Goal: Information Seeking & Learning: Learn about a topic

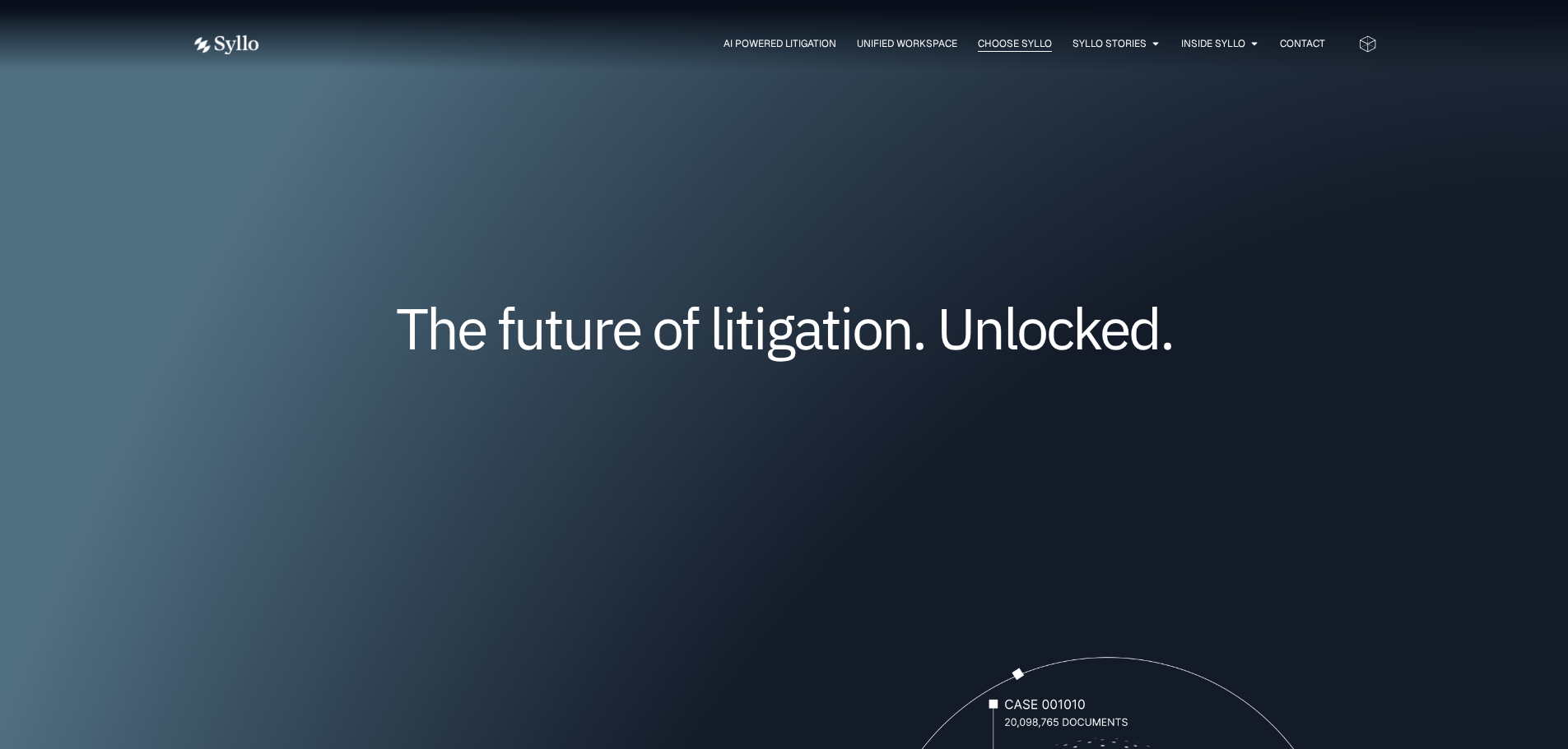
click at [1016, 36] on span "Choose Syllo" at bounding box center [1014, 43] width 74 height 15
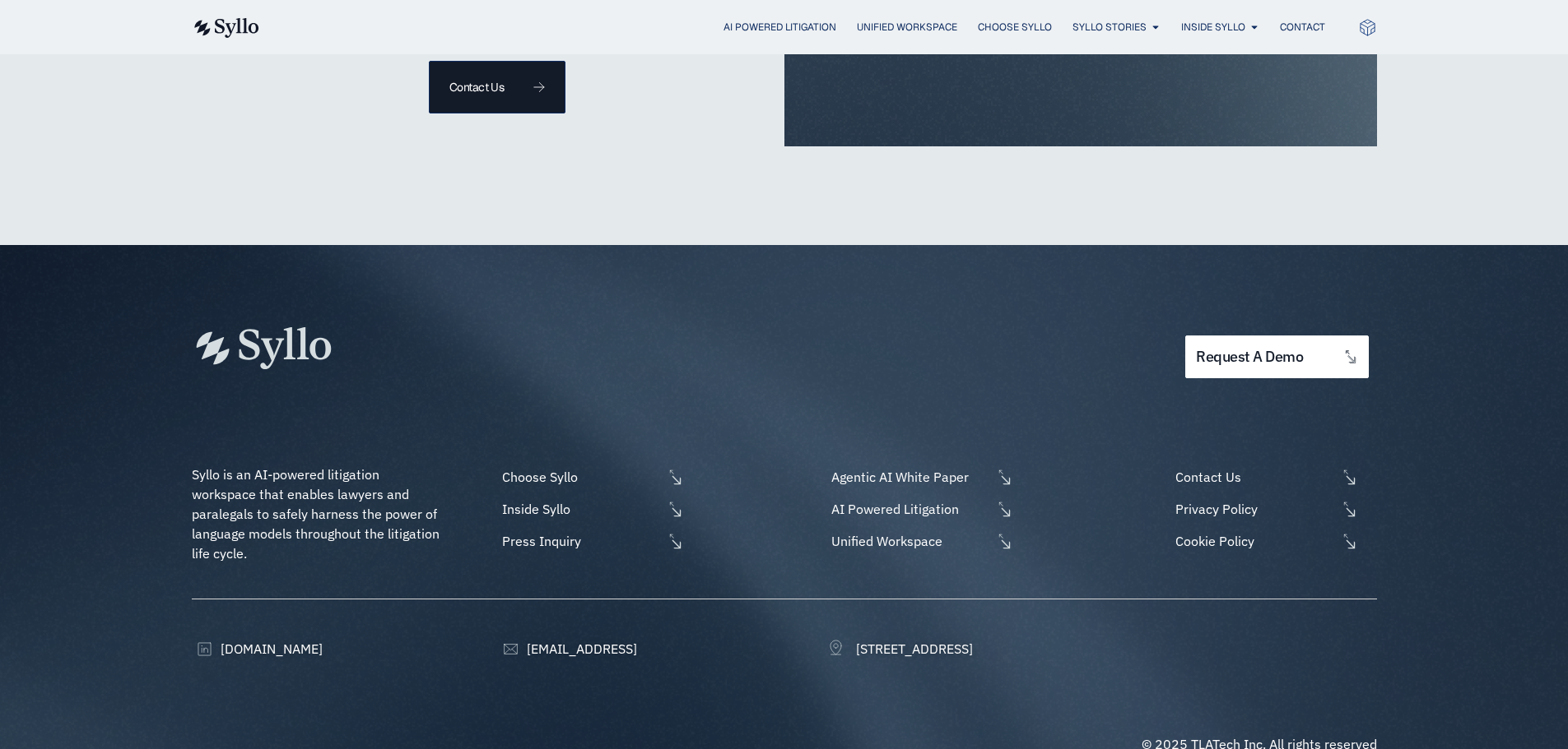
scroll to position [3416, 0]
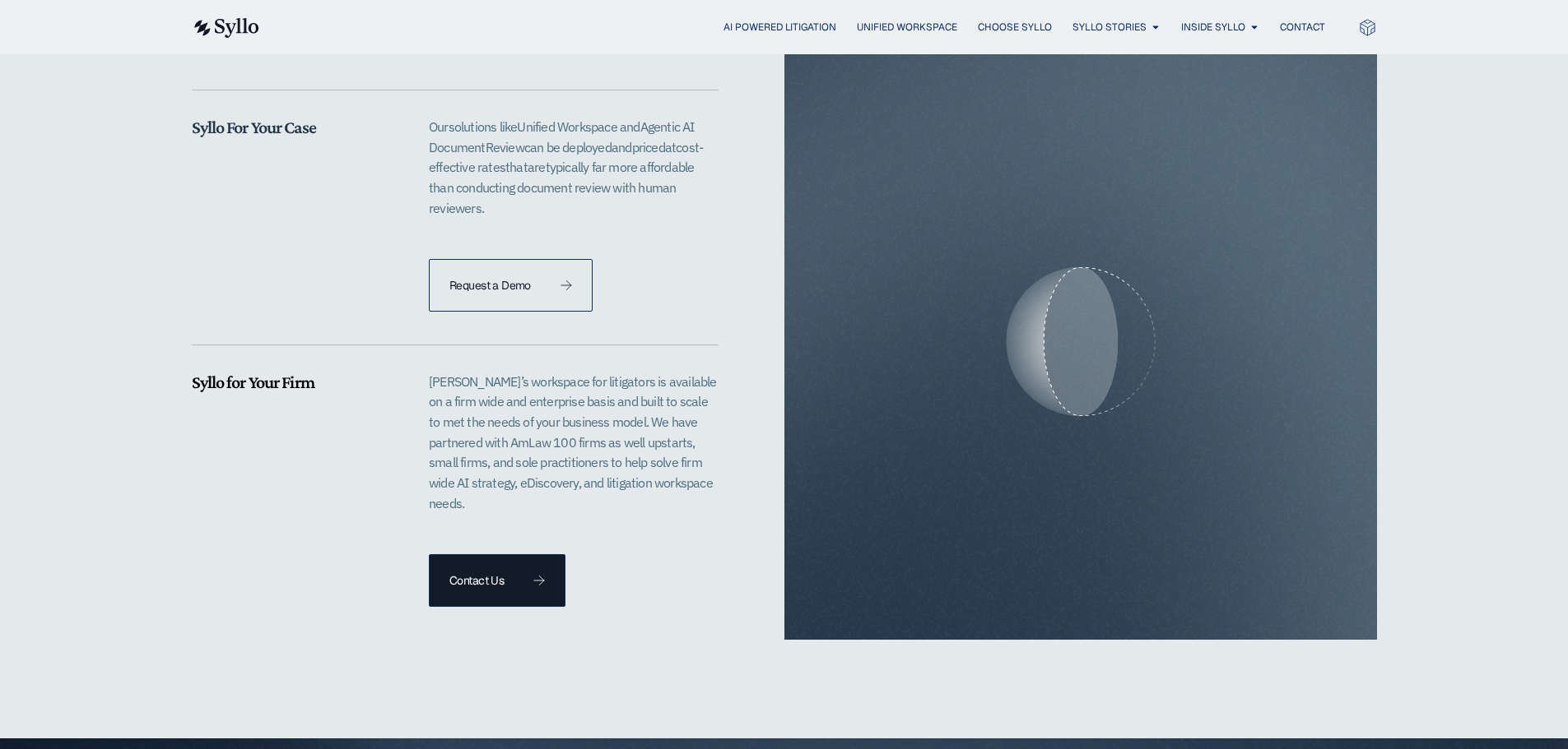
click at [526, 273] on link "Request a Demo" at bounding box center [511, 285] width 164 height 53
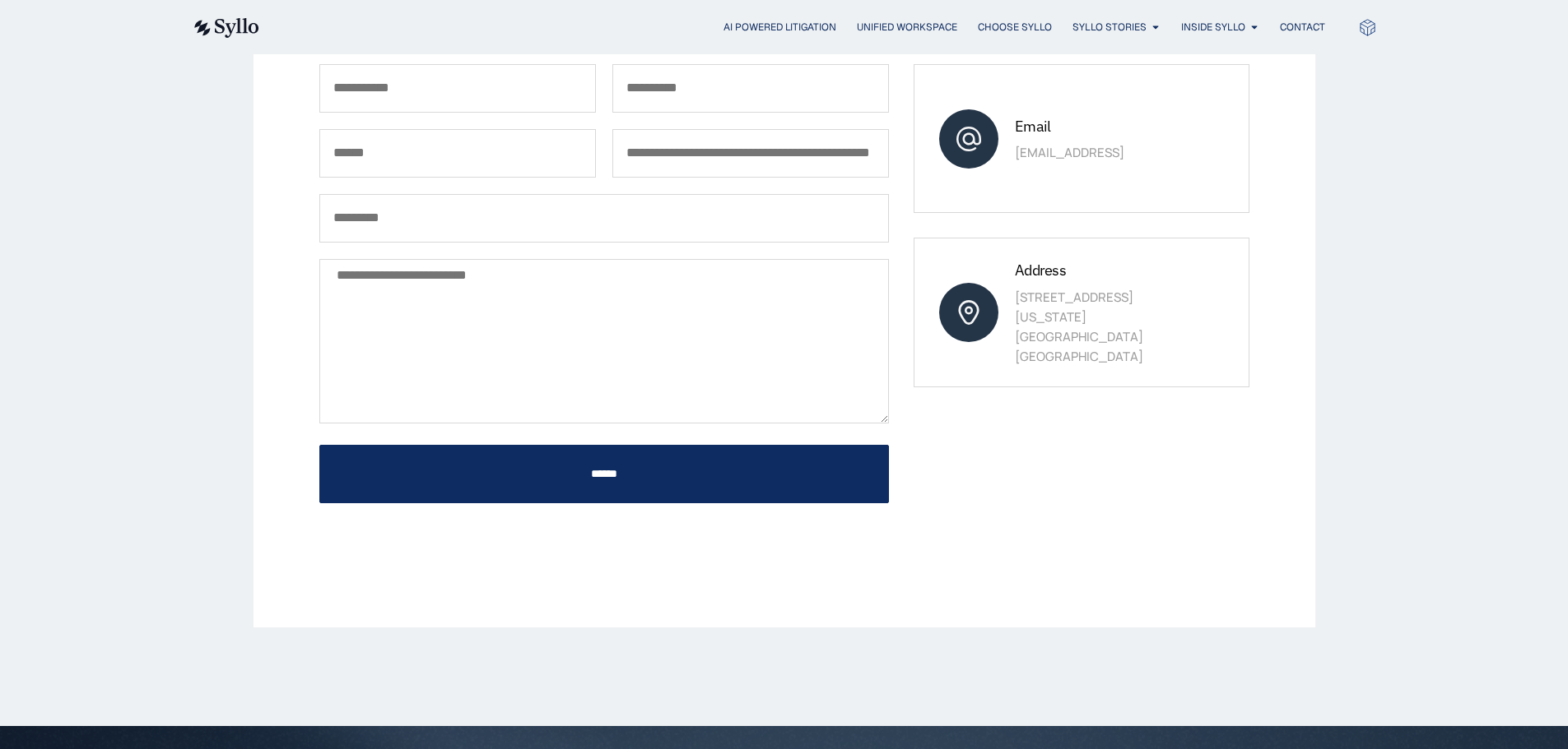
scroll to position [165, 0]
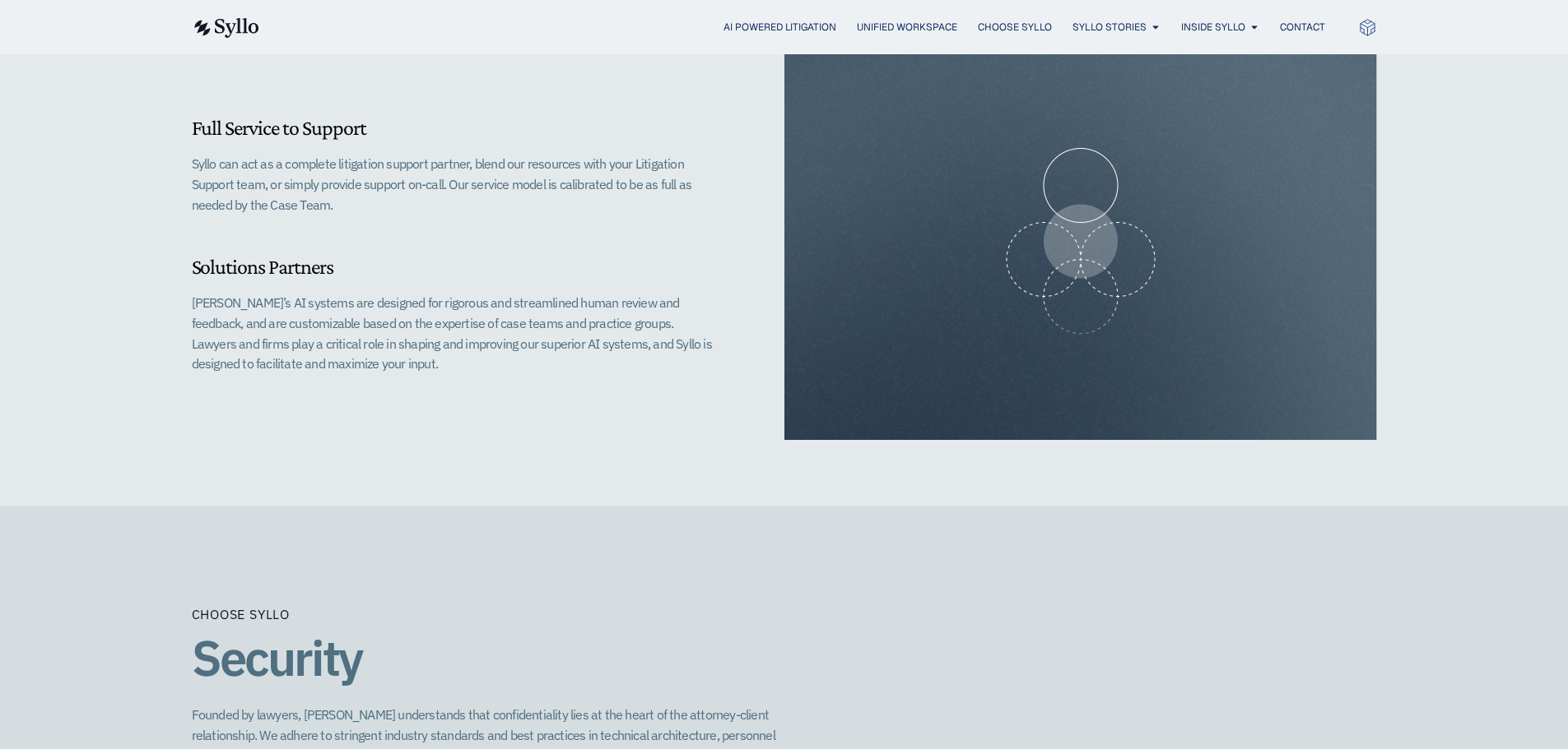
scroll to position [1442, 0]
